Goal: Transaction & Acquisition: Purchase product/service

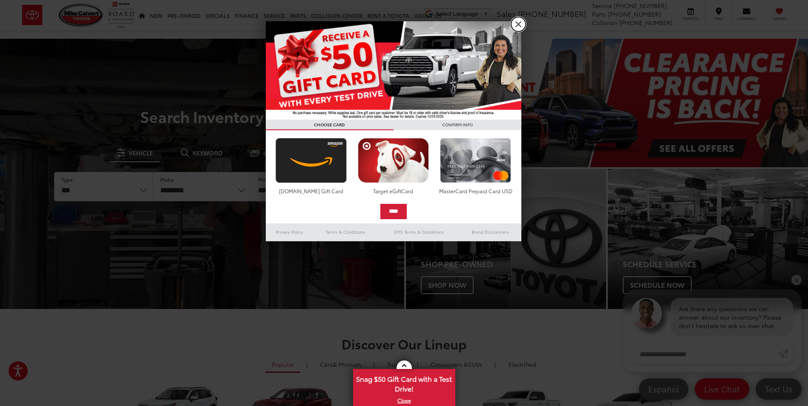
click at [523, 24] on link "X" at bounding box center [518, 24] width 14 height 14
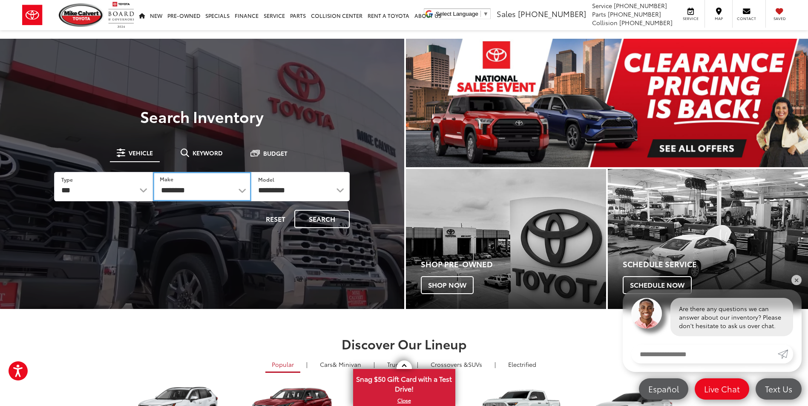
click at [241, 190] on select "**********" at bounding box center [202, 186] width 98 height 29
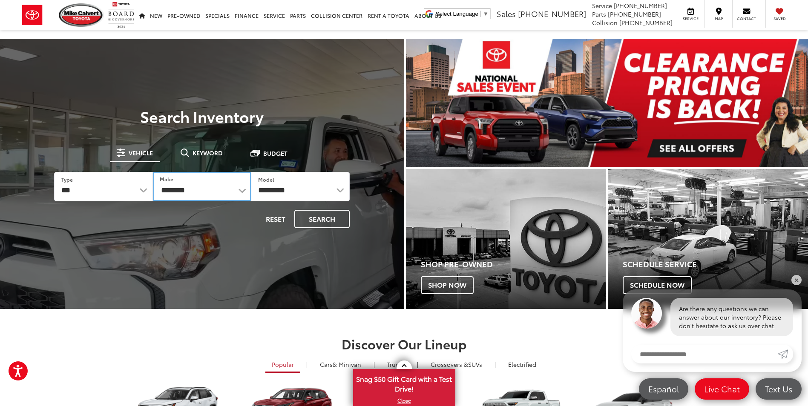
select select "**********"
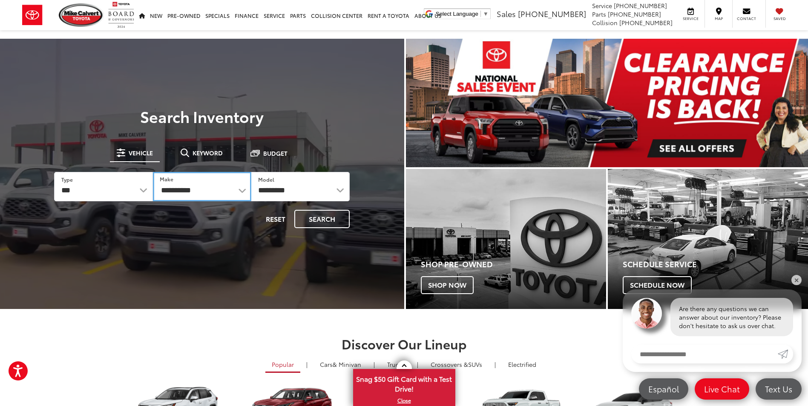
click at [153, 172] on select "**********" at bounding box center [202, 186] width 98 height 29
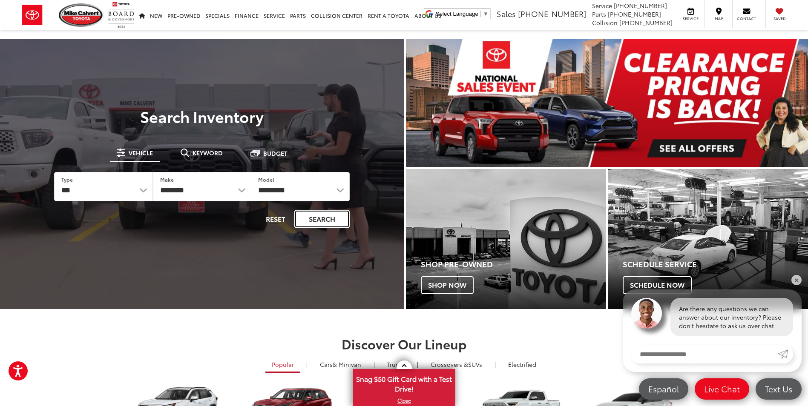
click at [326, 220] on button "Search" at bounding box center [321, 219] width 55 height 18
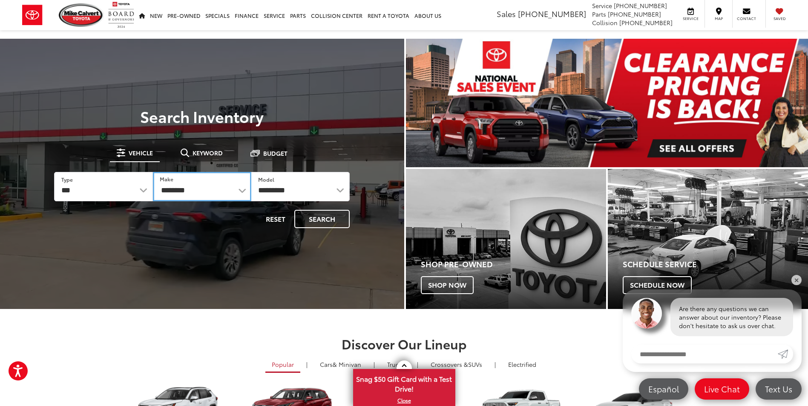
click at [240, 188] on select "**********" at bounding box center [202, 186] width 98 height 29
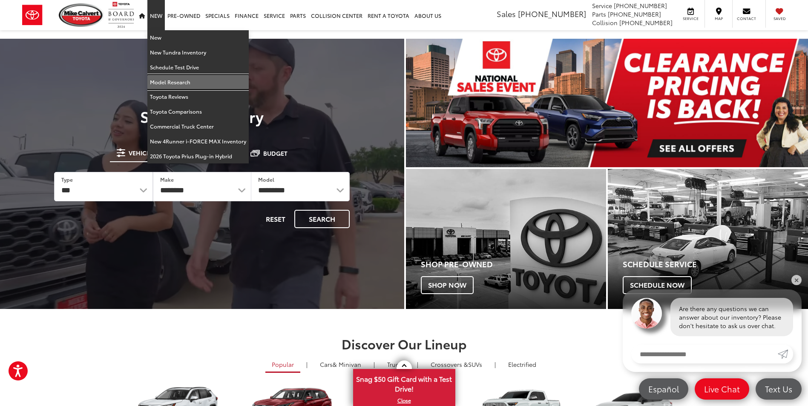
click at [167, 81] on link "Model Research" at bounding box center [197, 82] width 101 height 15
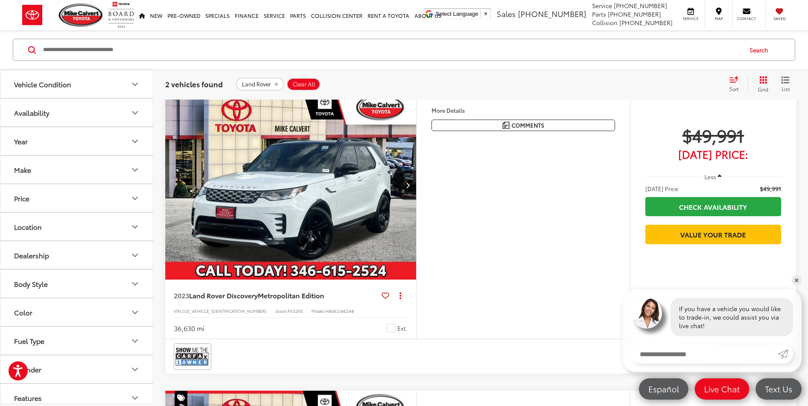
scroll to position [8, 0]
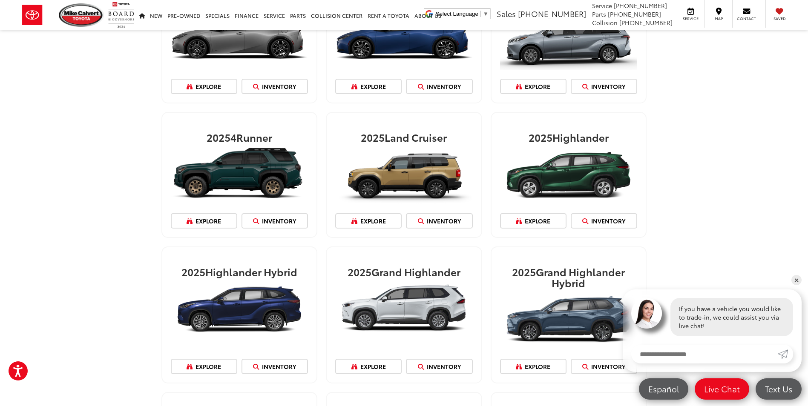
scroll to position [639, 0]
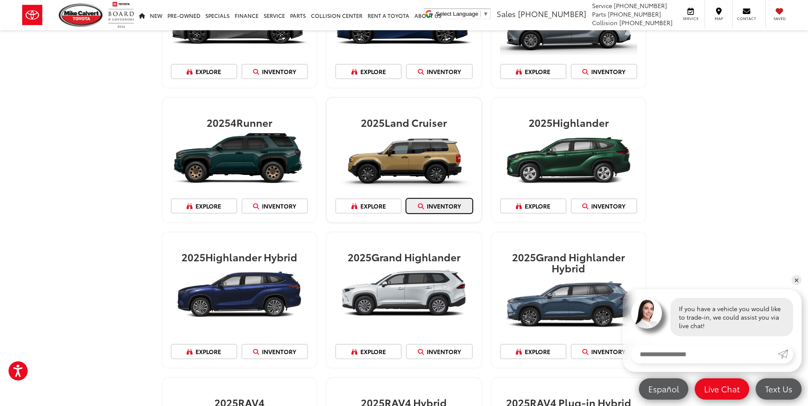
click at [428, 206] on link "Inventory" at bounding box center [439, 206] width 66 height 15
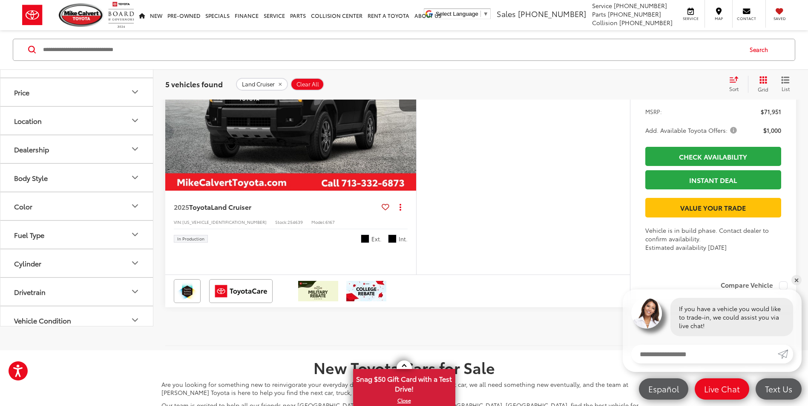
scroll to position [1549, 0]
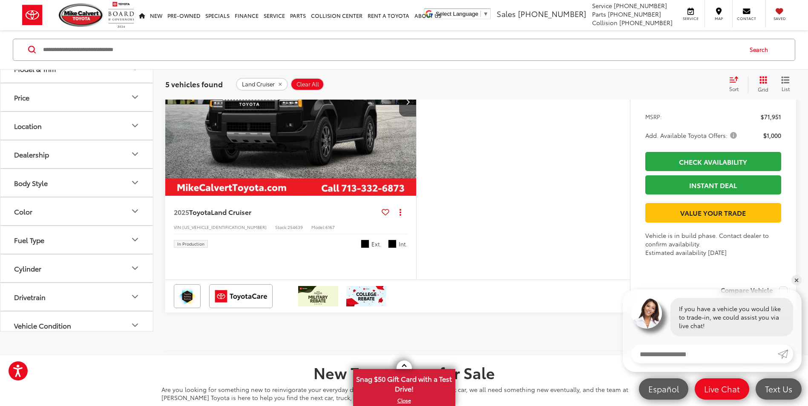
click at [257, 197] on img "2025 Toyota Land Cruiser Land Cruiser 0" at bounding box center [291, 102] width 252 height 189
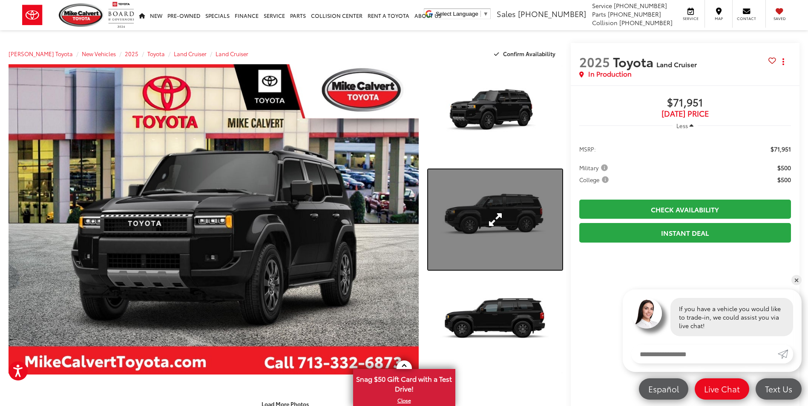
click at [487, 218] on link "Expand Photo 2" at bounding box center [495, 220] width 134 height 101
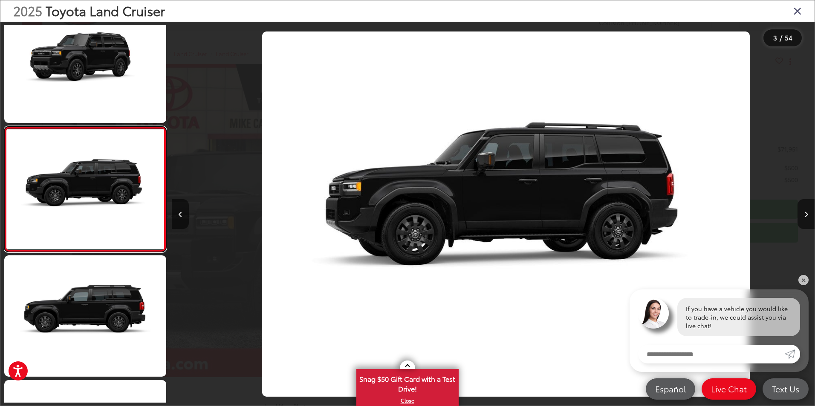
scroll to position [0, 1285]
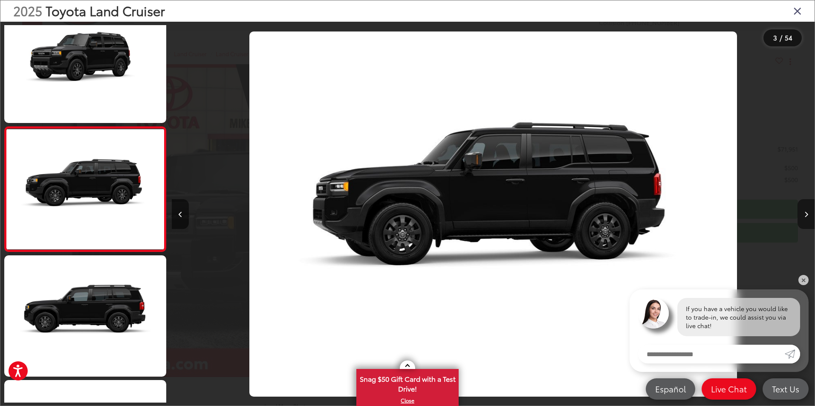
click at [807, 216] on icon "Next image" at bounding box center [806, 215] width 4 height 6
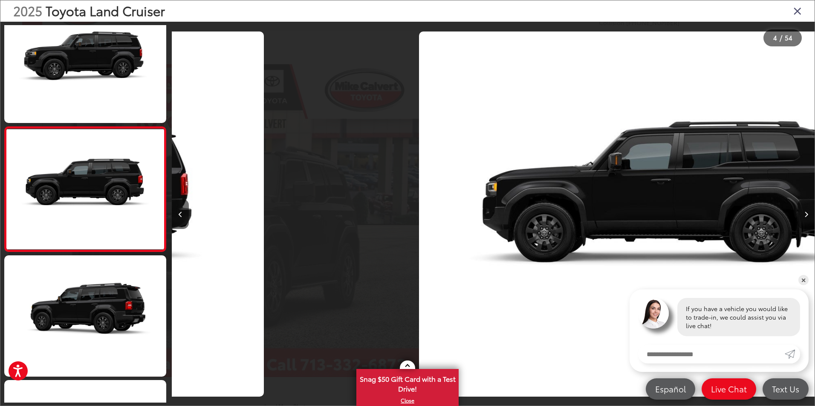
scroll to position [0, 1928]
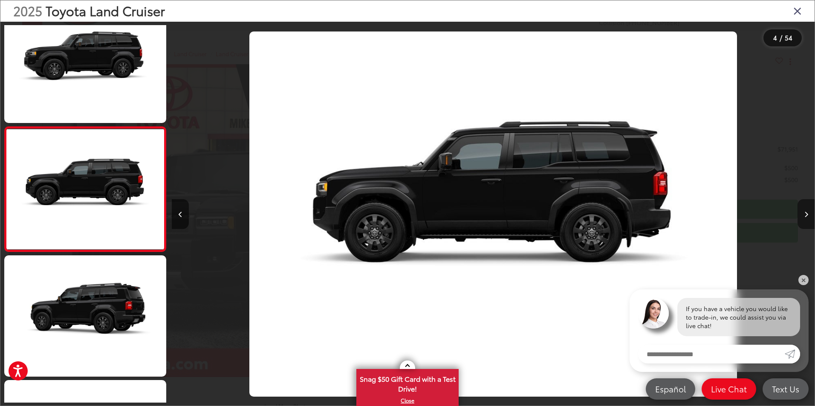
click at [807, 216] on icon "Next image" at bounding box center [806, 215] width 4 height 6
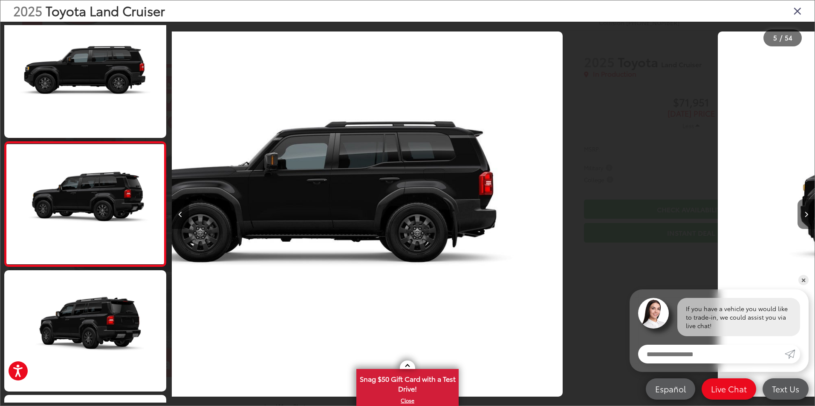
scroll to position [398, 0]
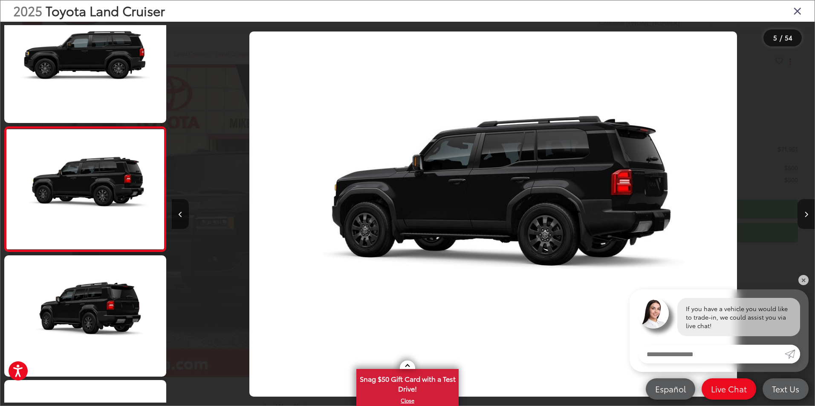
click at [807, 216] on icon "Next image" at bounding box center [806, 215] width 4 height 6
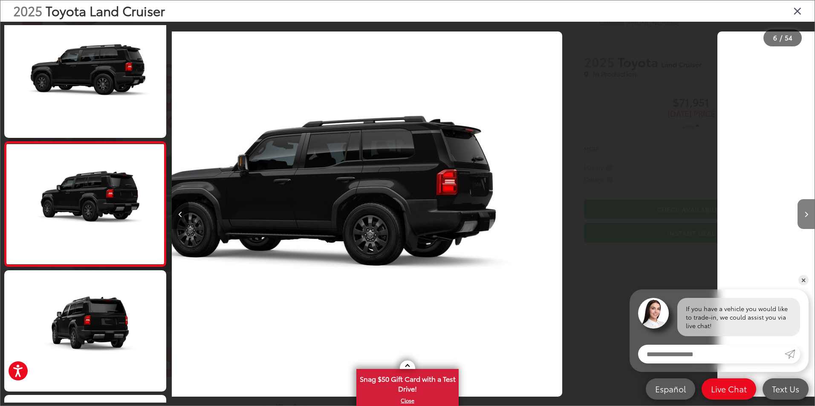
scroll to position [523, 0]
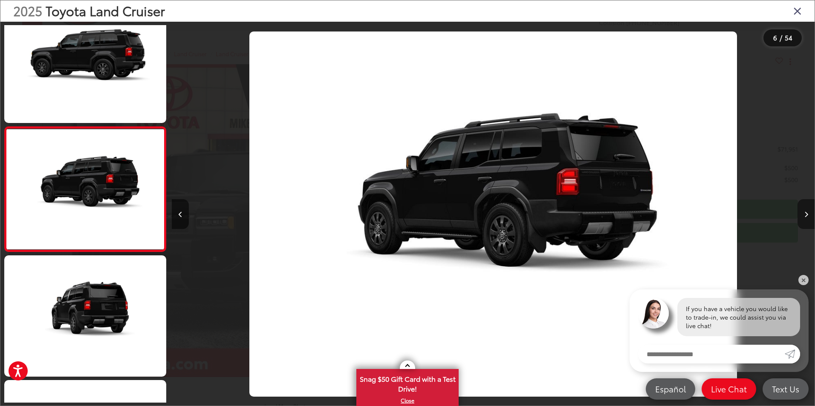
click at [807, 216] on icon "Next image" at bounding box center [806, 215] width 4 height 6
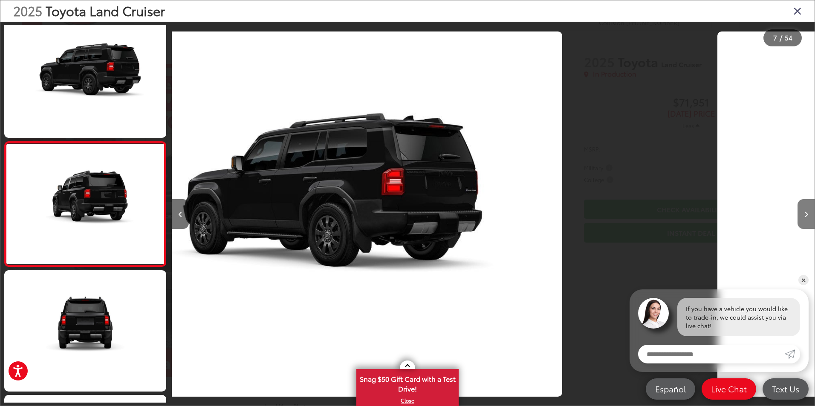
scroll to position [648, 0]
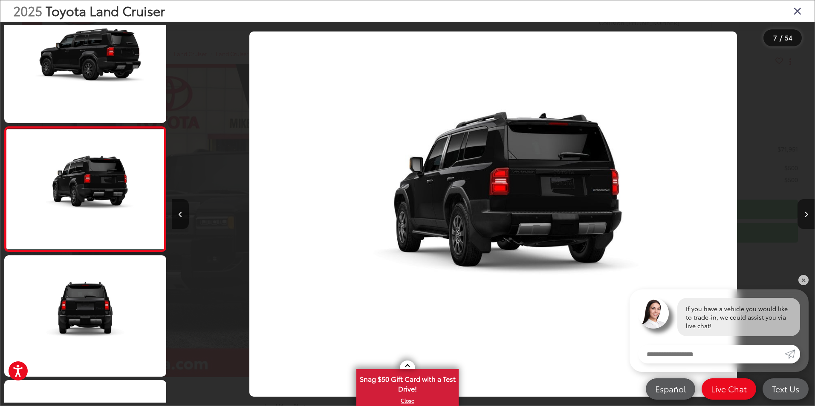
click at [807, 216] on icon "Next image" at bounding box center [806, 215] width 4 height 6
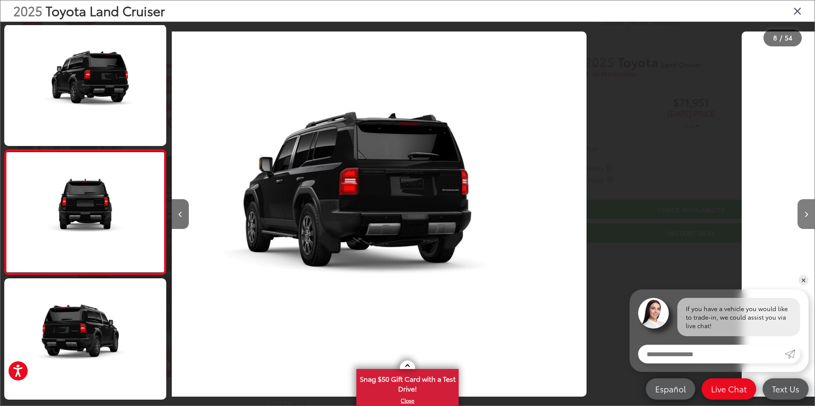
scroll to position [773, 0]
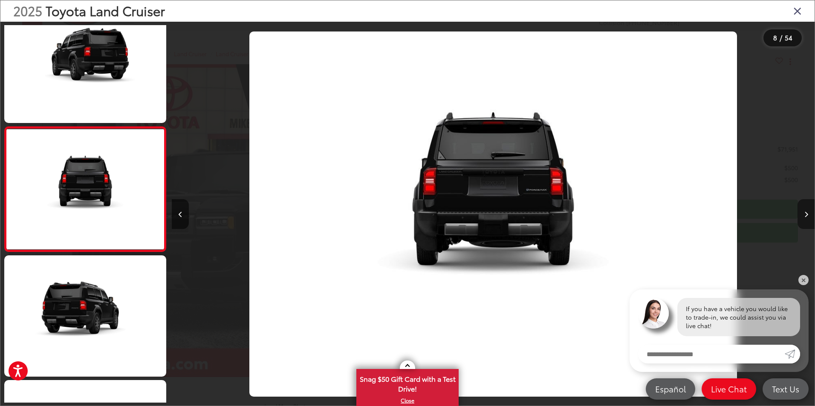
click at [807, 216] on icon "Next image" at bounding box center [806, 215] width 4 height 6
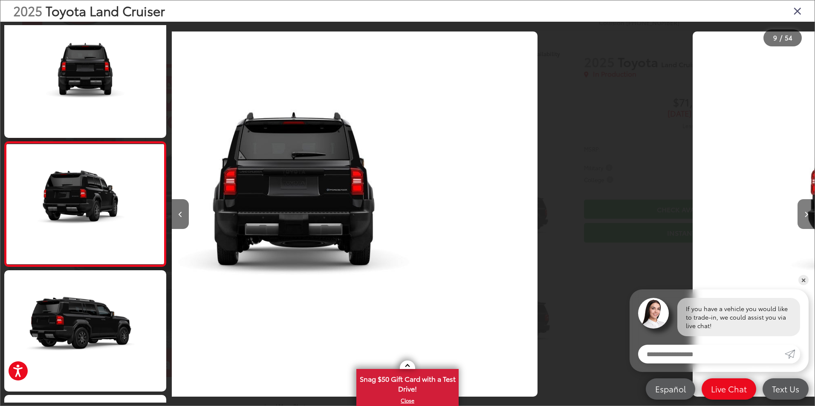
scroll to position [898, 0]
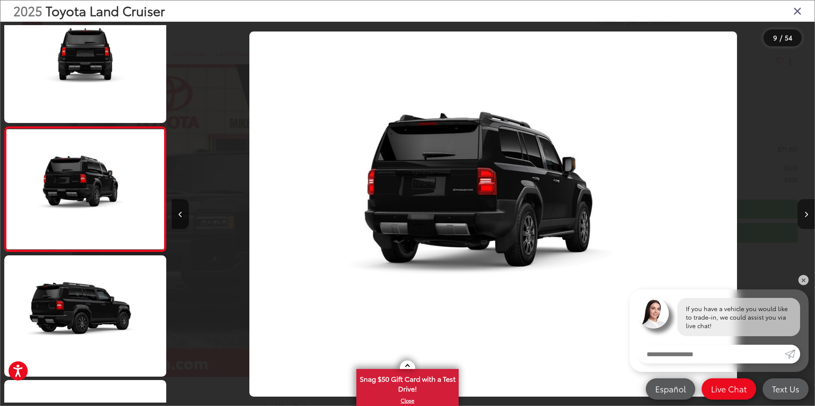
click at [807, 216] on icon "Next image" at bounding box center [806, 215] width 4 height 6
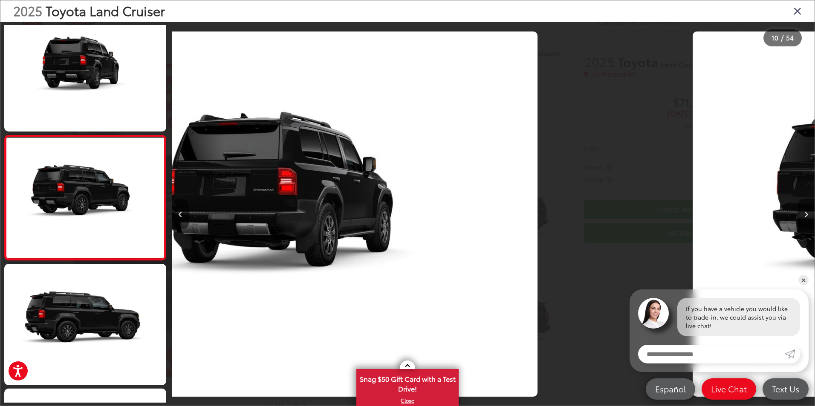
scroll to position [1023, 0]
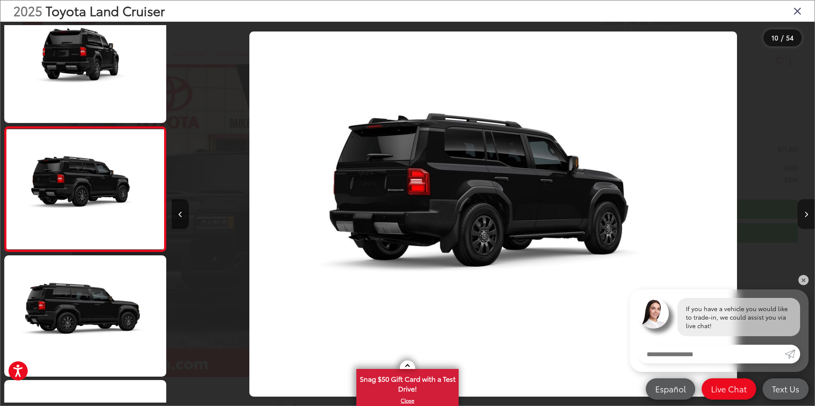
click at [807, 216] on icon "Next image" at bounding box center [806, 215] width 4 height 6
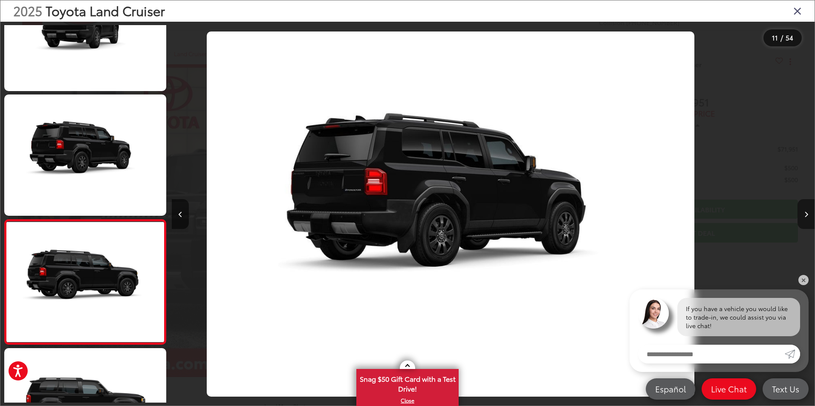
scroll to position [0, 0]
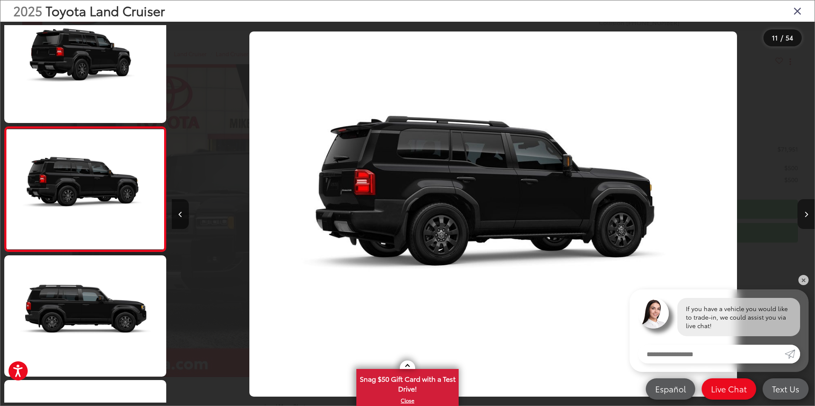
click at [807, 216] on icon "Next image" at bounding box center [806, 215] width 4 height 6
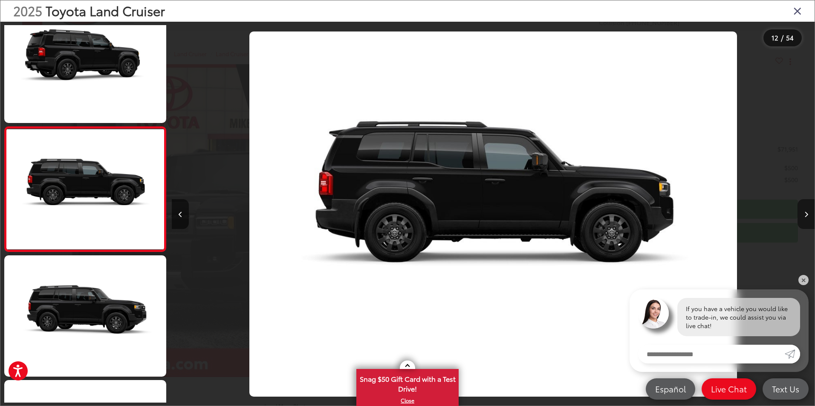
click at [807, 216] on icon "Next image" at bounding box center [806, 215] width 4 height 6
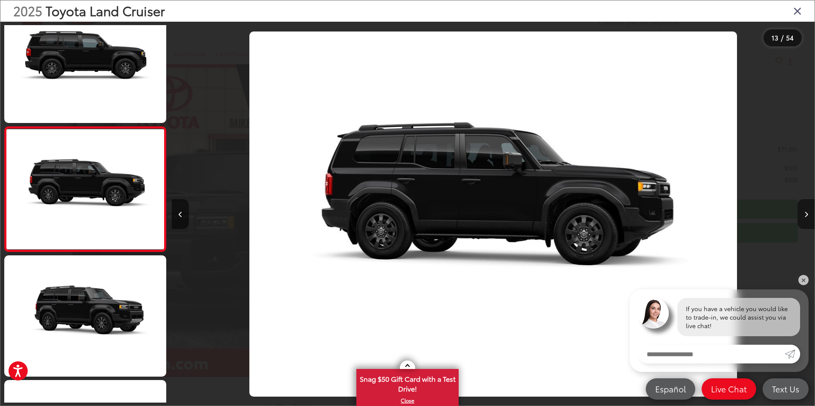
click at [807, 216] on icon "Next image" at bounding box center [806, 215] width 4 height 6
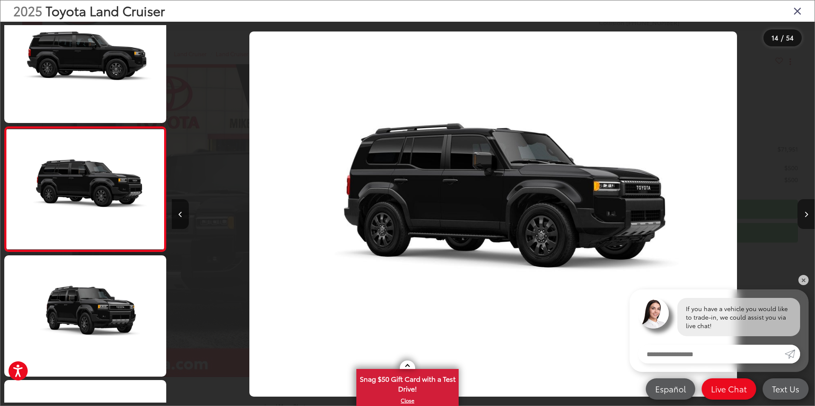
click at [807, 216] on icon "Next image" at bounding box center [806, 215] width 4 height 6
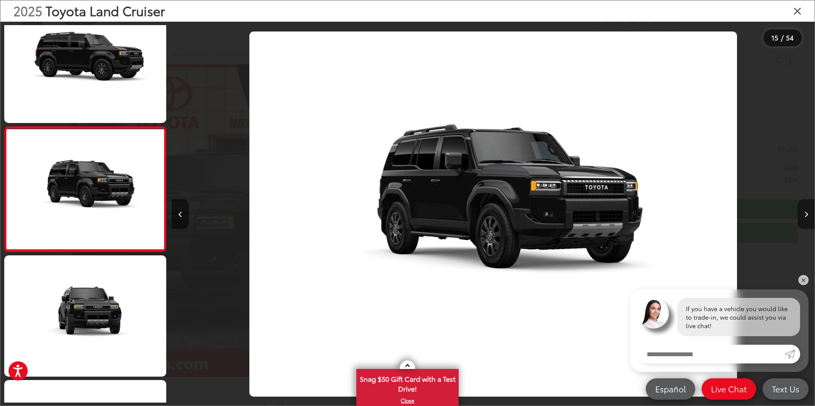
click at [807, 216] on icon "Next image" at bounding box center [806, 215] width 4 height 6
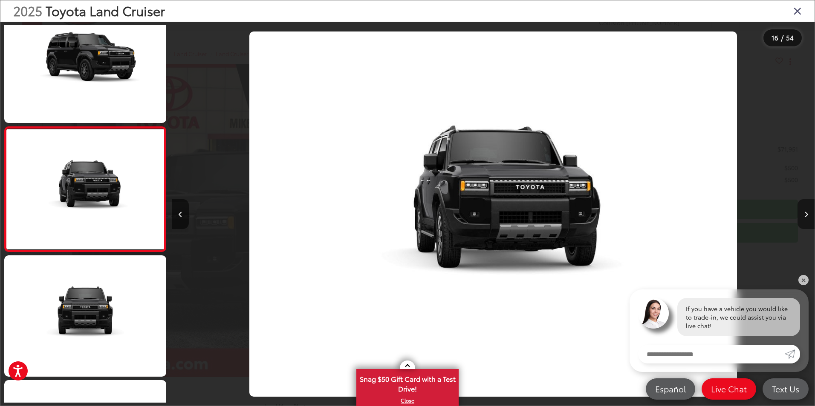
click at [807, 216] on icon "Next image" at bounding box center [806, 215] width 4 height 6
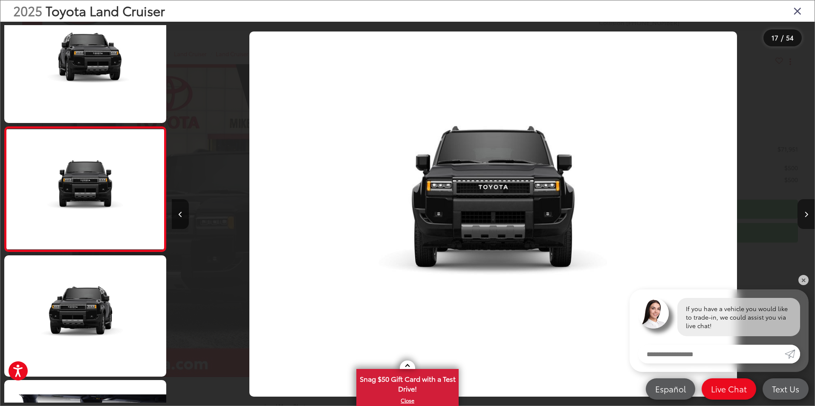
click at [807, 216] on icon "Next image" at bounding box center [806, 215] width 4 height 6
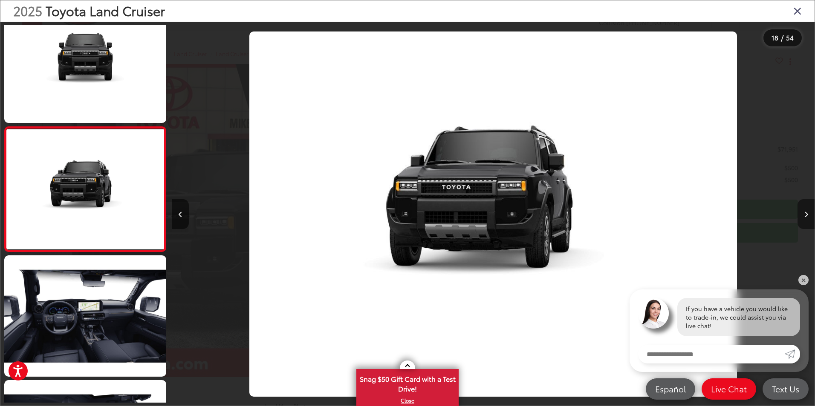
click at [807, 216] on icon "Next image" at bounding box center [806, 215] width 4 height 6
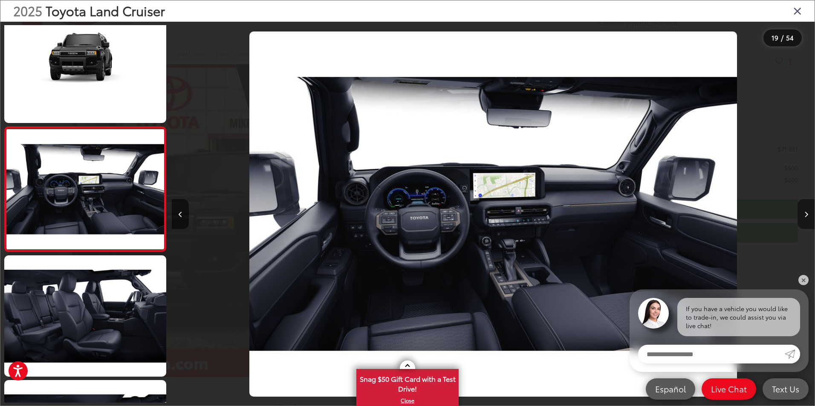
click at [807, 216] on icon "Next image" at bounding box center [806, 215] width 4 height 6
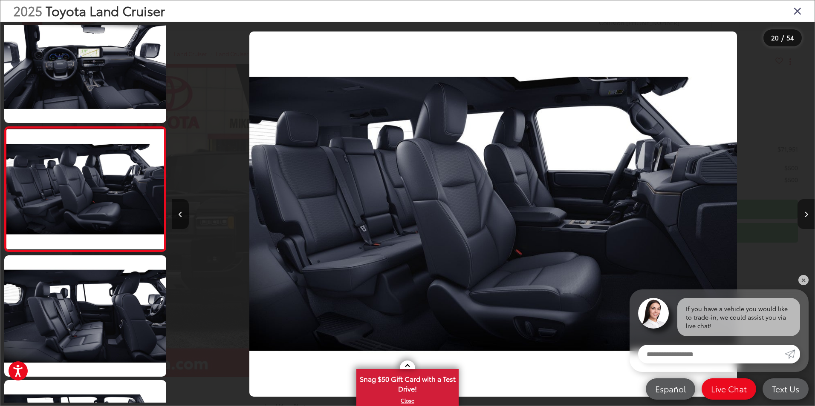
click at [807, 216] on icon "Next image" at bounding box center [806, 215] width 4 height 6
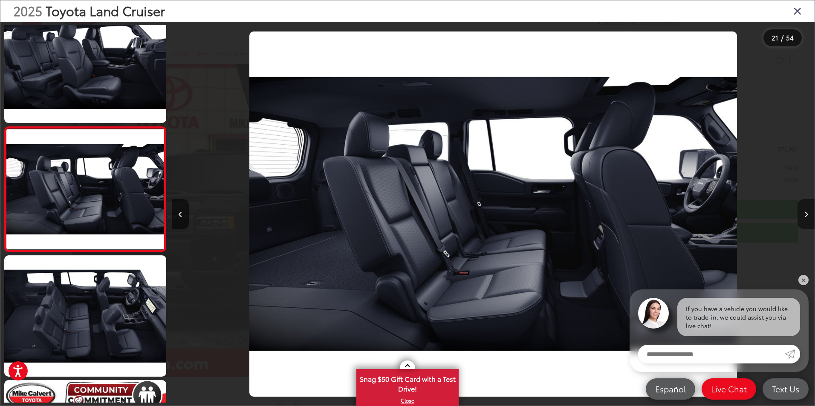
click at [807, 216] on icon "Next image" at bounding box center [806, 215] width 4 height 6
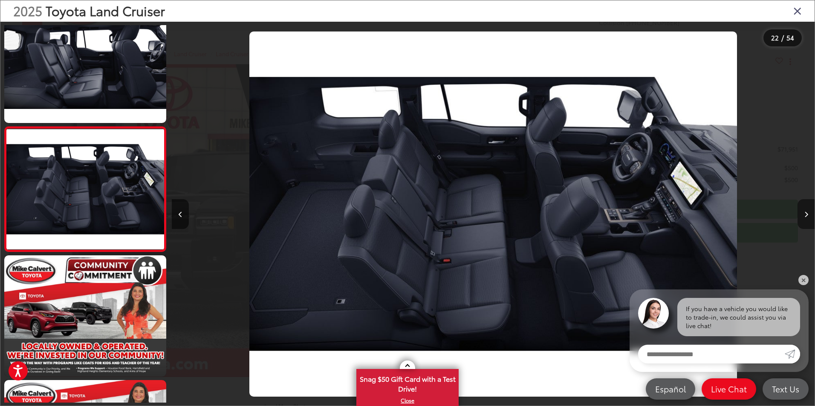
click at [806, 216] on icon "Next image" at bounding box center [806, 215] width 4 height 6
